Goal: Task Accomplishment & Management: Manage account settings

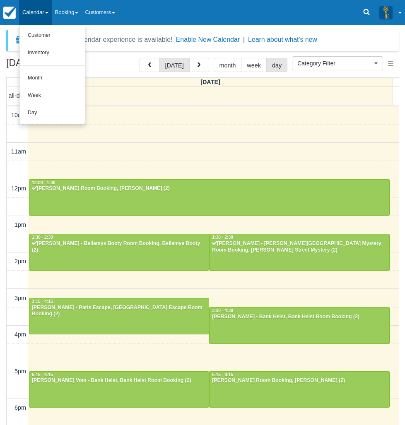
select select
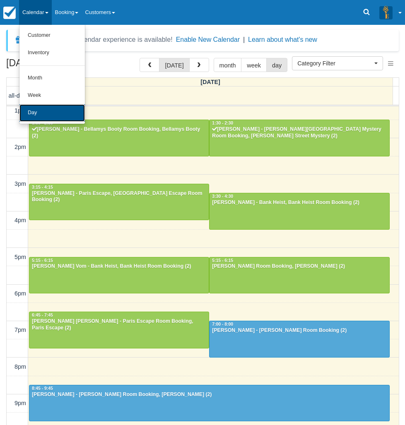
click at [45, 113] on link "Day" at bounding box center [51, 112] width 65 height 17
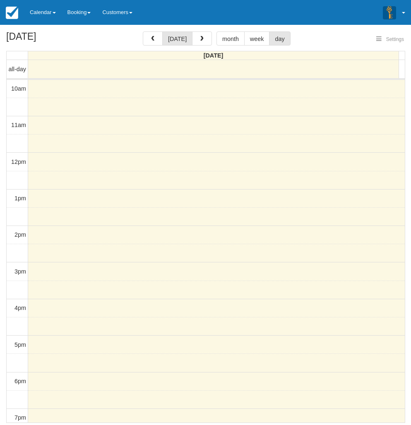
select select
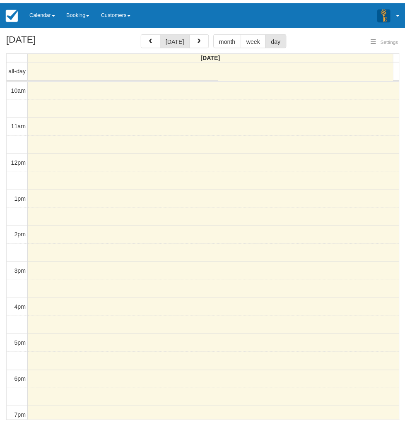
scroll to position [114, 0]
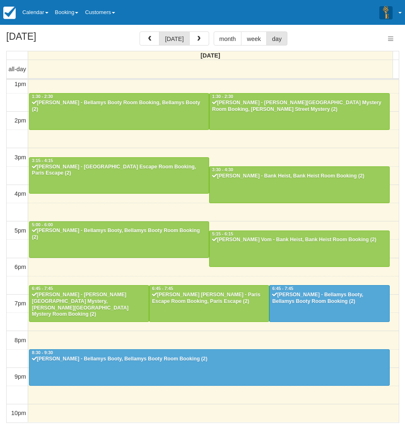
select select
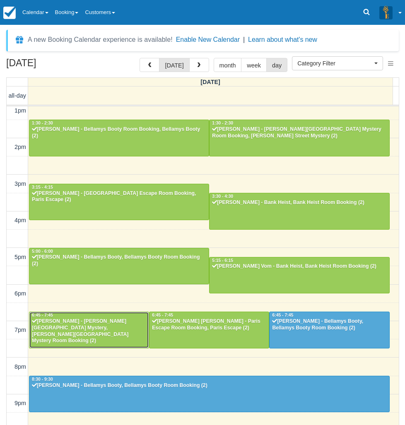
click at [77, 325] on div "[PERSON_NAME] - [PERSON_NAME][GEOGRAPHIC_DATA] Mystery, [PERSON_NAME][GEOGRAPHI…" at bounding box center [88, 331] width 115 height 26
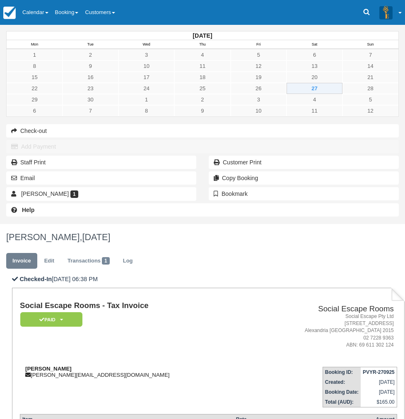
drag, startPoint x: 171, startPoint y: 169, endPoint x: 128, endPoint y: 171, distance: 42.3
click at [128, 366] on div "Adrian Navarro adrian.navarro093@gmail.com" at bounding box center [135, 372] width 230 height 12
copy strong "Adrian Navarro"
click at [39, 12] on link "Calendar" at bounding box center [35, 12] width 33 height 25
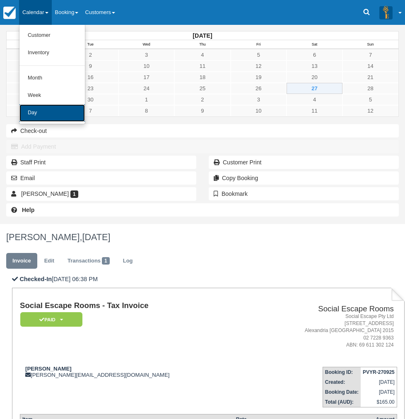
click at [37, 109] on link "Day" at bounding box center [51, 112] width 65 height 17
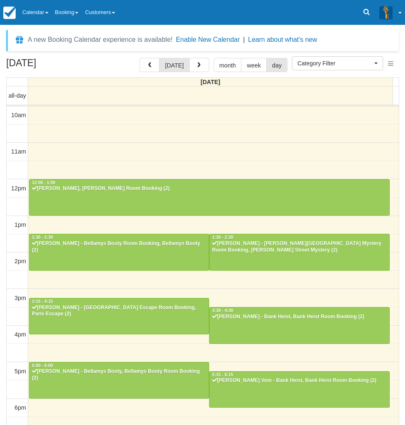
select select
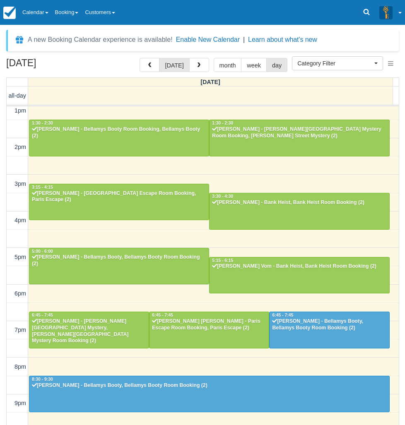
scroll to position [114, 0]
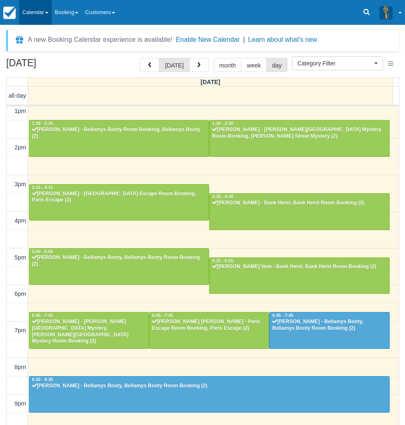
click at [39, 9] on link "Calendar" at bounding box center [35, 12] width 33 height 25
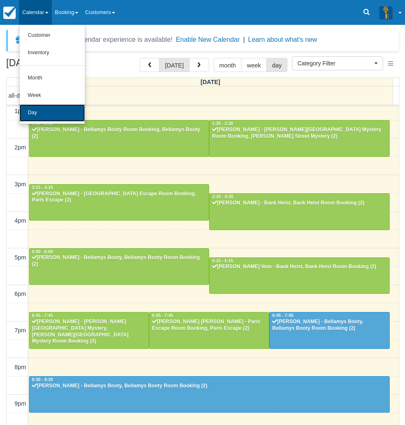
click at [46, 112] on link "Day" at bounding box center [51, 112] width 65 height 17
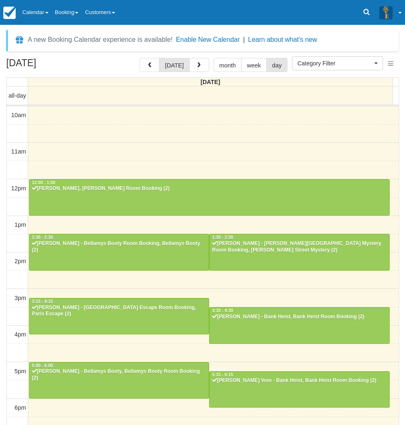
select select
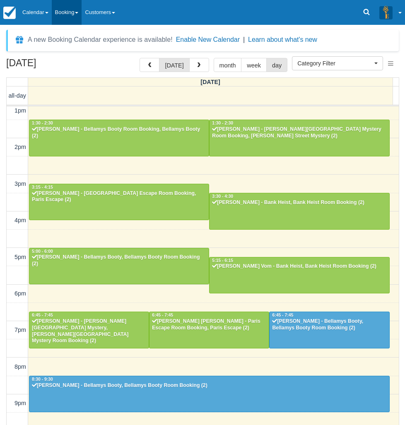
click at [77, 11] on link "Booking" at bounding box center [67, 12] width 30 height 25
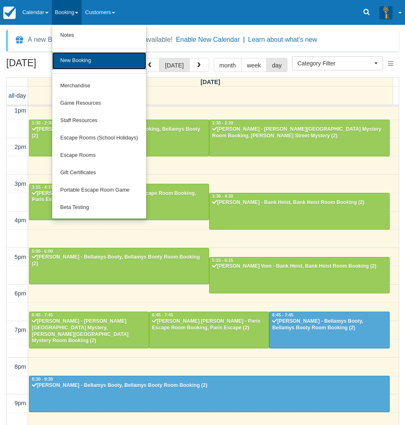
click at [84, 60] on link "New Booking" at bounding box center [99, 60] width 94 height 17
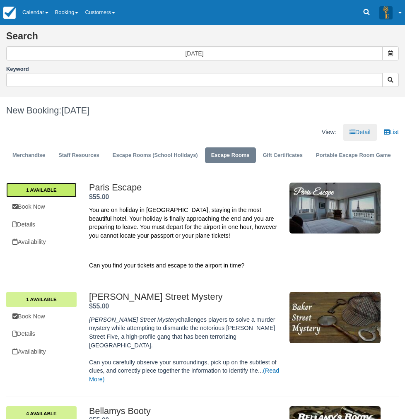
click at [77, 183] on link "1 Available" at bounding box center [41, 190] width 70 height 15
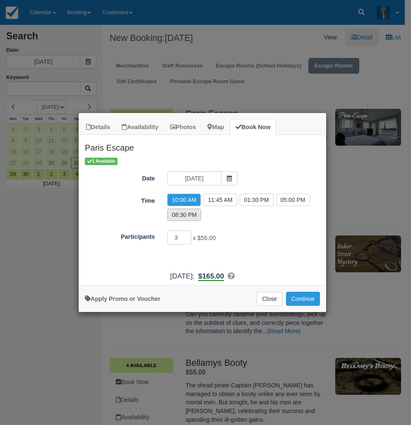
click at [184, 211] on label "08:30 PM" at bounding box center [184, 215] width 34 height 12
radio input "true"
type input "2"
click at [188, 239] on input "2" at bounding box center [179, 238] width 24 height 14
click at [306, 298] on button "Continue" at bounding box center [303, 299] width 34 height 14
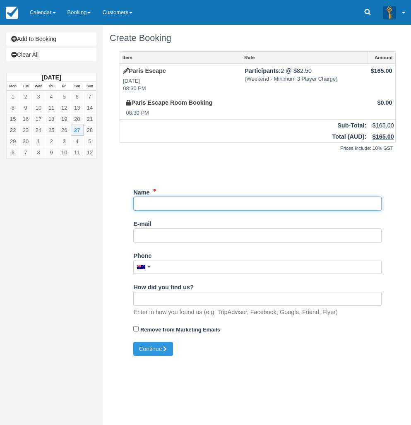
click at [188, 202] on input "Name" at bounding box center [257, 204] width 248 height 14
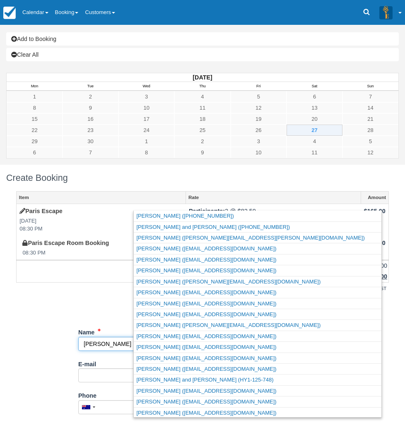
type input "Tom"
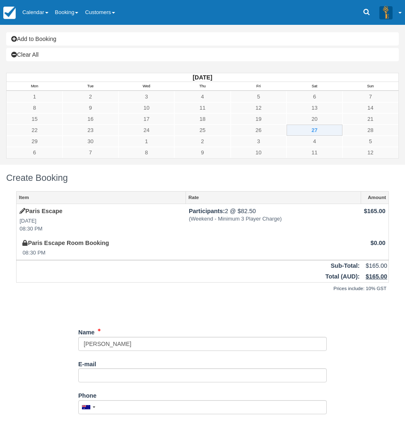
click at [179, 297] on div "Unsaved Changes" at bounding box center [202, 307] width 373 height 20
click at [160, 400] on input "Phone" at bounding box center [202, 407] width 248 height 14
type input "+61431584020"
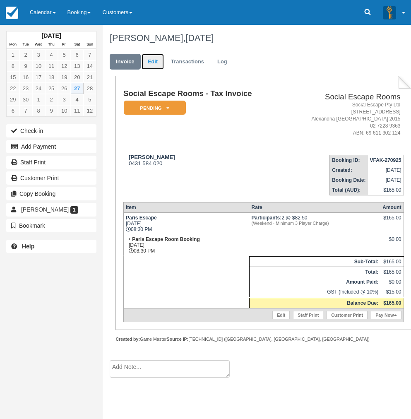
click at [156, 63] on link "Edit" at bounding box center [153, 62] width 22 height 16
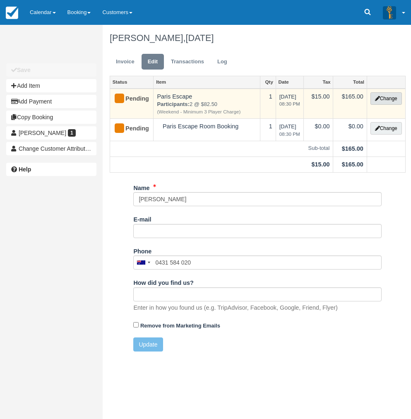
click at [383, 98] on button "Change" at bounding box center [386, 98] width 31 height 12
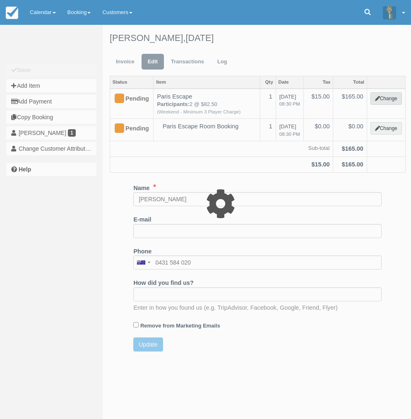
select select "2"
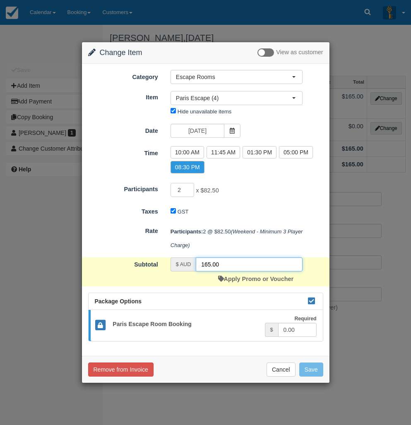
click at [208, 264] on input "165.00" at bounding box center [249, 265] width 106 height 14
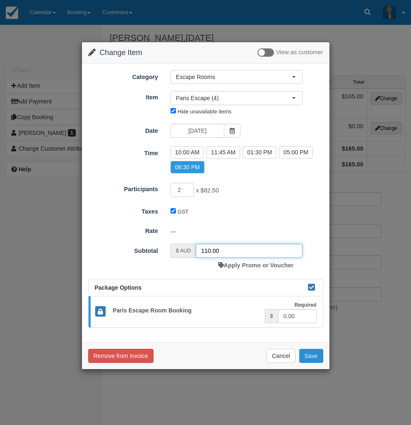
type input "110.00"
click at [309, 354] on button "Save" at bounding box center [311, 356] width 24 height 14
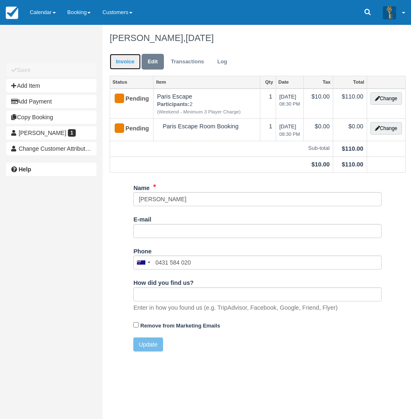
click at [122, 59] on link "Invoice" at bounding box center [125, 62] width 31 height 16
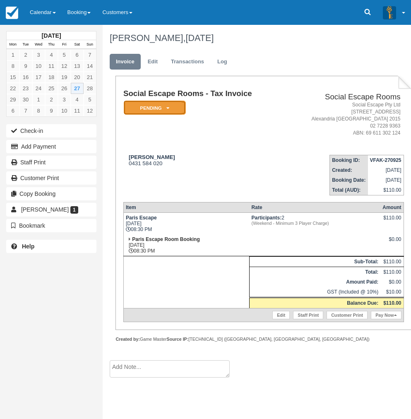
click at [144, 106] on em "Pending" at bounding box center [155, 108] width 62 height 14
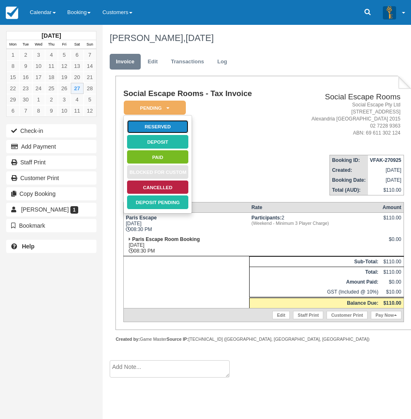
click at [151, 125] on link "Reserved" at bounding box center [158, 127] width 62 height 14
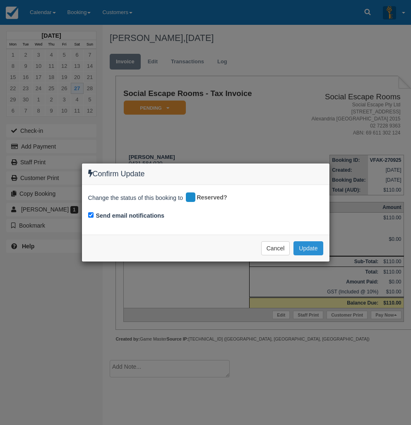
click at [305, 246] on button "Update" at bounding box center [308, 248] width 29 height 14
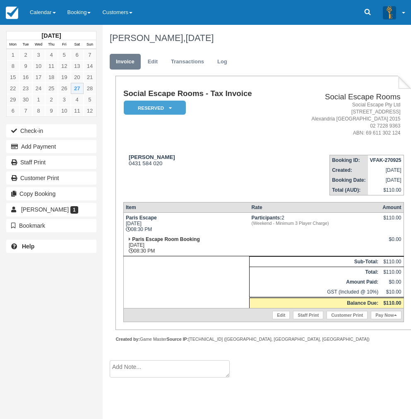
click at [6, 291] on div "September 2025 Mon Tue Wed Thu Fri Sat Sun 1 2 3 4 5 6 7 8 9 10 11 12 13 14 15 …" at bounding box center [51, 209] width 103 height 419
click at [45, 11] on link "Calendar" at bounding box center [43, 12] width 38 height 25
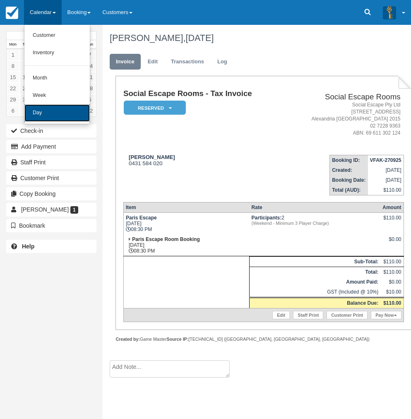
click at [40, 117] on link "Day" at bounding box center [56, 112] width 65 height 17
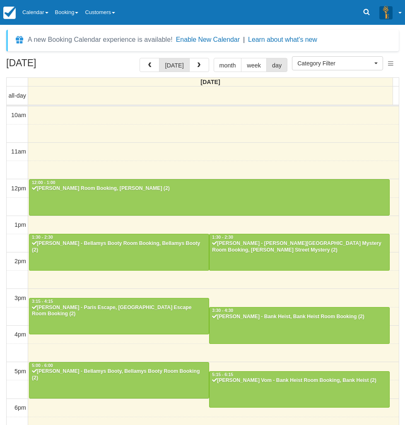
select select
